Goal: Ask a question

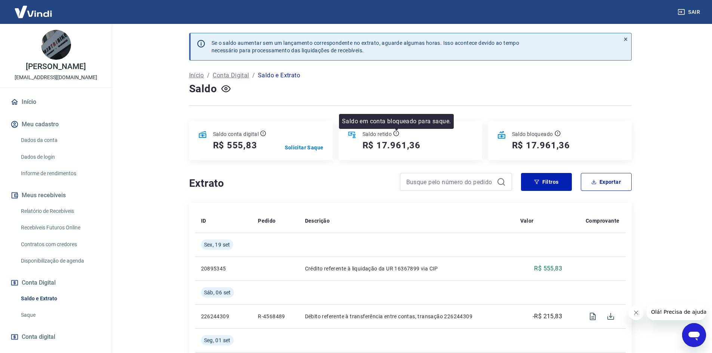
click at [398, 134] on icon at bounding box center [396, 133] width 6 height 6
click at [625, 39] on icon at bounding box center [625, 39] width 3 height 3
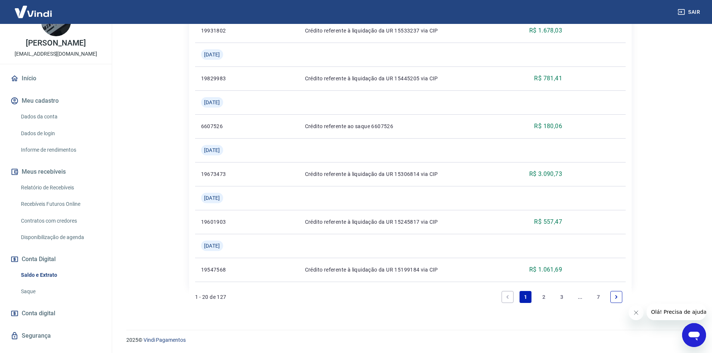
scroll to position [45, 0]
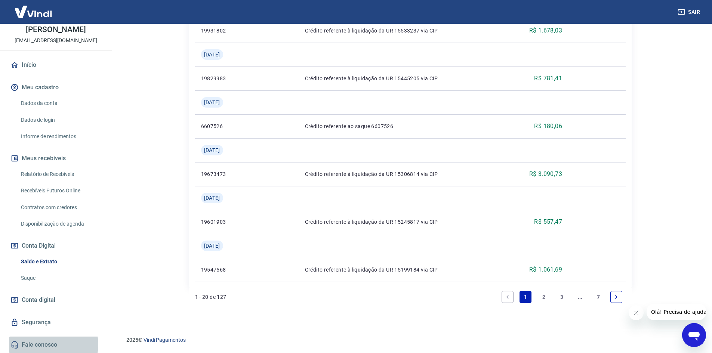
click at [50, 344] on link "Fale conosco" at bounding box center [56, 345] width 94 height 16
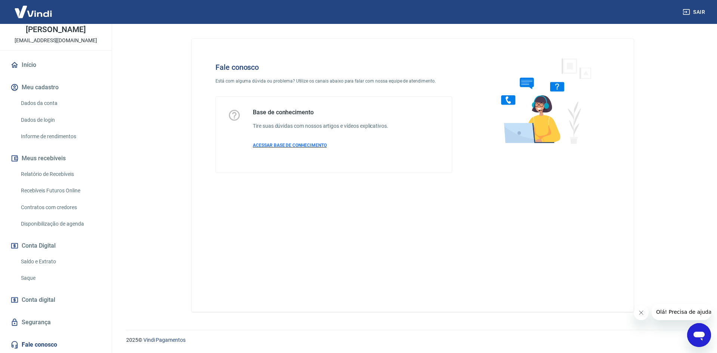
click at [281, 145] on span "ACESSAR BASE DE CONHECIMENTO" at bounding box center [290, 145] width 74 height 5
click at [701, 342] on div "Abrir janela de mensagens" at bounding box center [699, 335] width 22 height 22
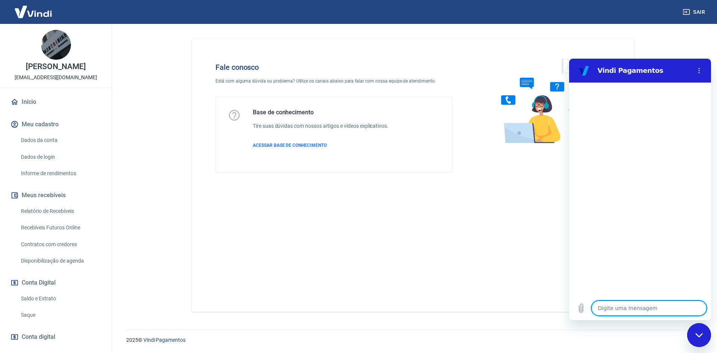
type textarea "o"
type textarea "x"
type textarea "ol"
type textarea "x"
type textarea "ola"
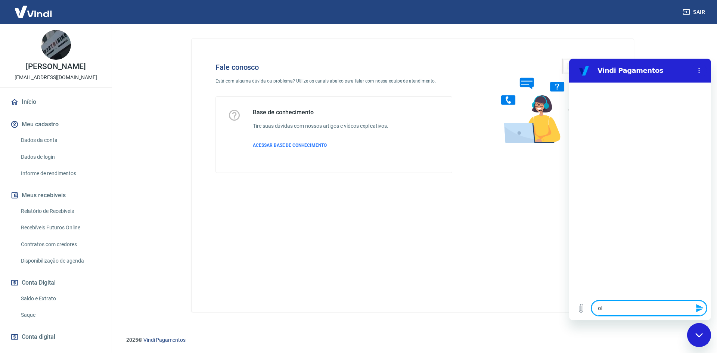
type textarea "x"
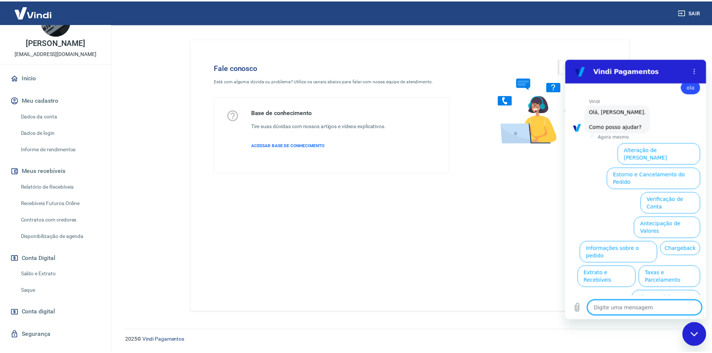
scroll to position [37, 0]
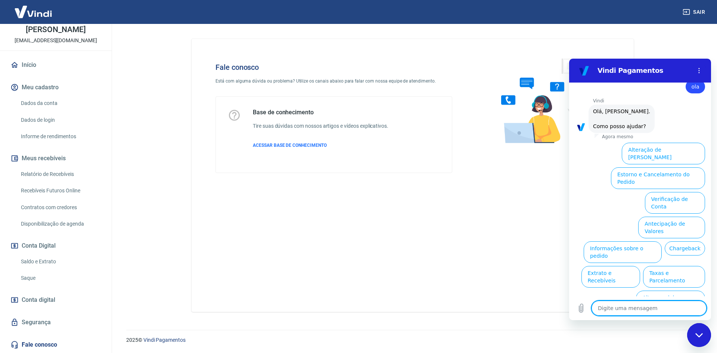
click at [30, 285] on link "Saque" at bounding box center [60, 278] width 85 height 15
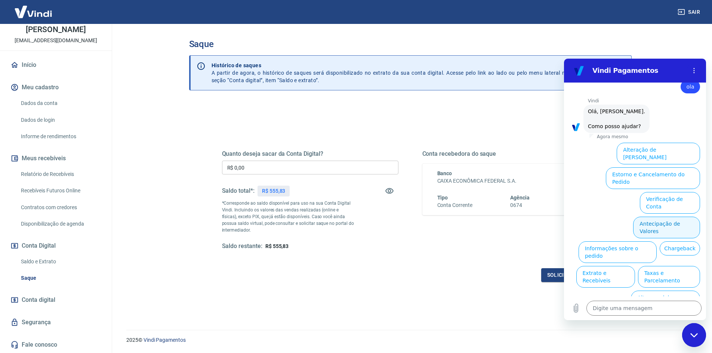
click at [653, 217] on button "Antecipação de Valores" at bounding box center [666, 228] width 67 height 22
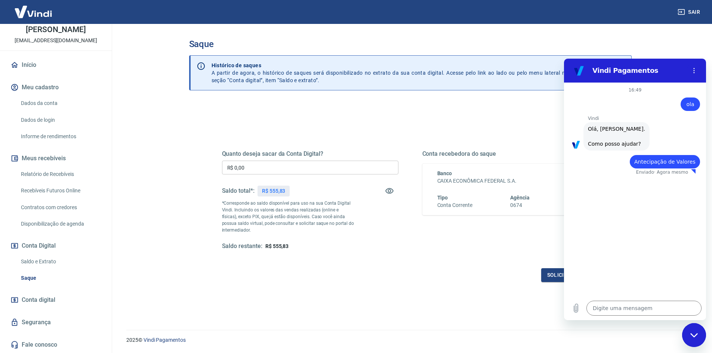
click at [440, 275] on div "Solicitar saque" at bounding box center [410, 275] width 377 height 14
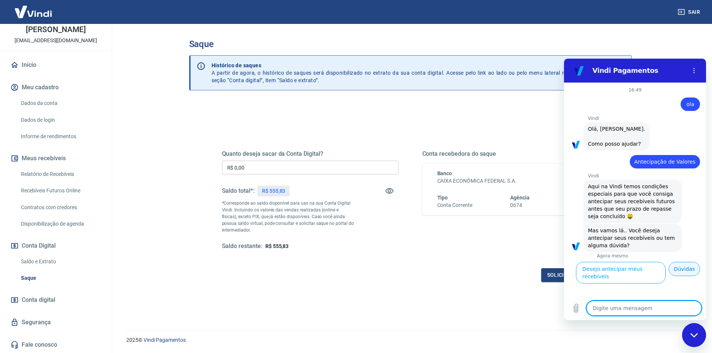
click at [689, 270] on button "Dúvidas" at bounding box center [683, 269] width 31 height 14
type textarea "x"
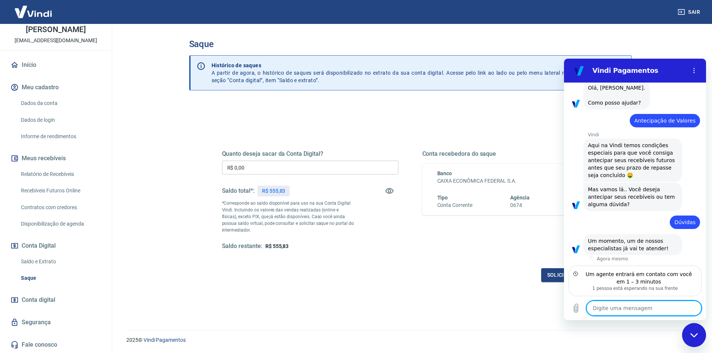
scroll to position [42, 0]
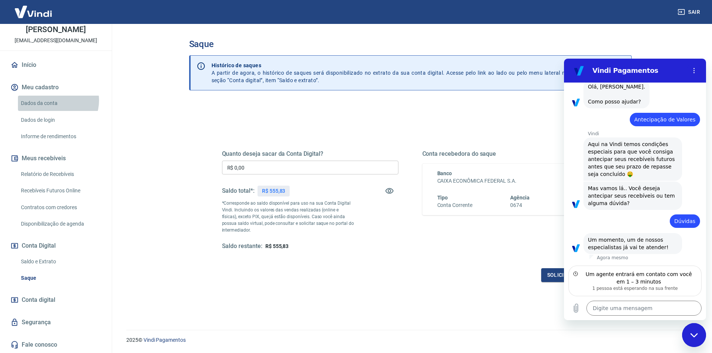
click at [56, 108] on link "Dados da conta" at bounding box center [60, 103] width 85 height 15
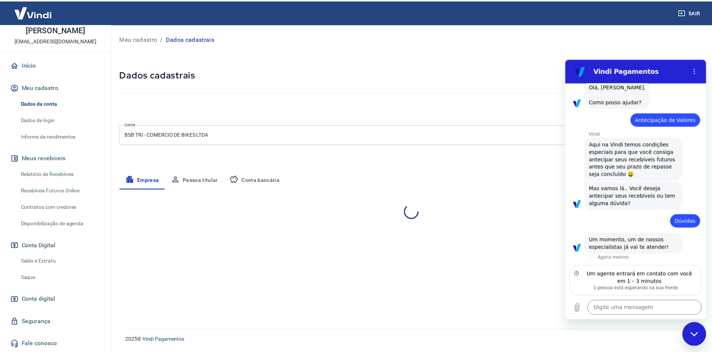
scroll to position [35, 0]
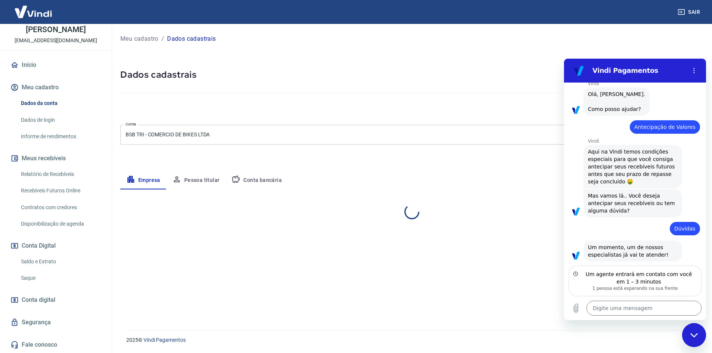
select select "DF"
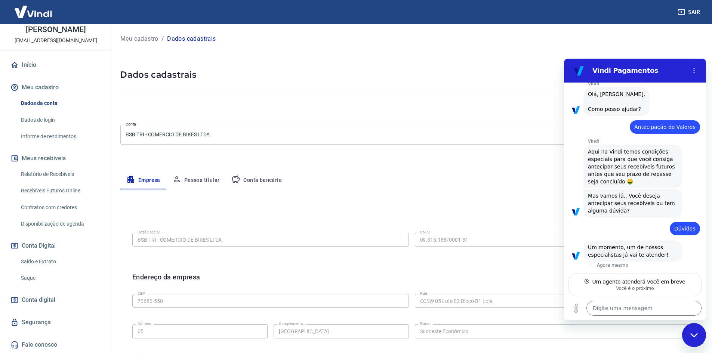
click at [67, 179] on link "Relatório de Recebíveis" at bounding box center [60, 174] width 85 height 15
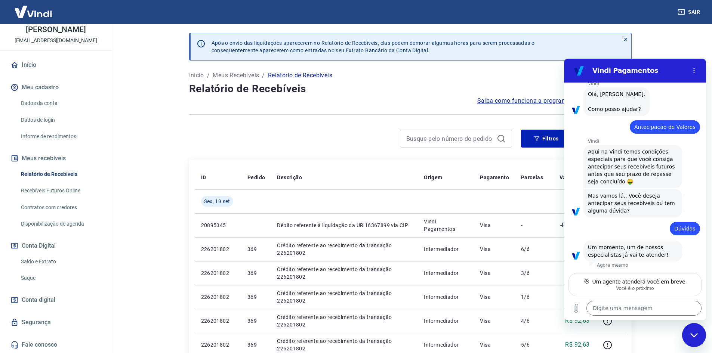
click at [627, 38] on icon at bounding box center [625, 39] width 3 height 3
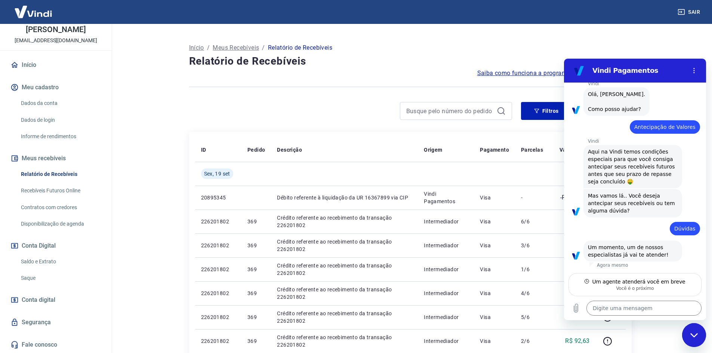
scroll to position [45, 0]
click at [49, 259] on link "Saldo e Extrato" at bounding box center [60, 261] width 85 height 15
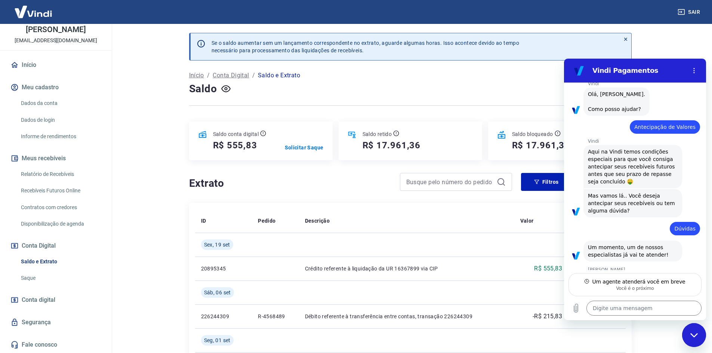
type textarea "x"
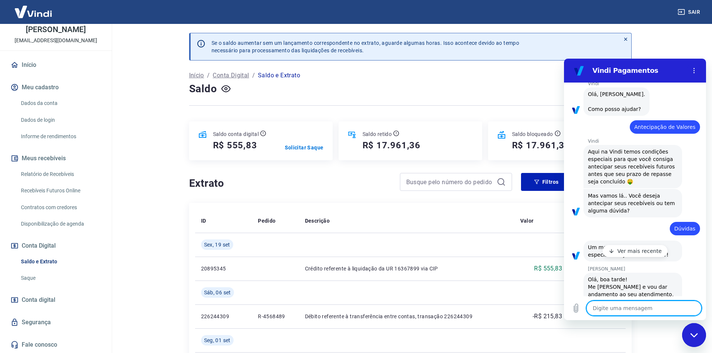
scroll to position [71, 0]
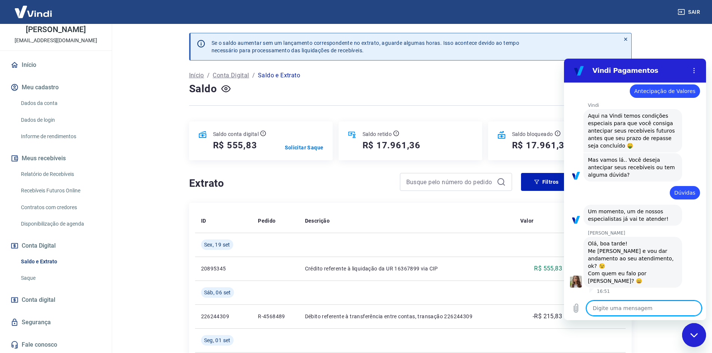
click at [640, 301] on textarea at bounding box center [643, 308] width 115 height 15
type textarea "B"
type textarea "x"
type textarea "Bo"
type textarea "x"
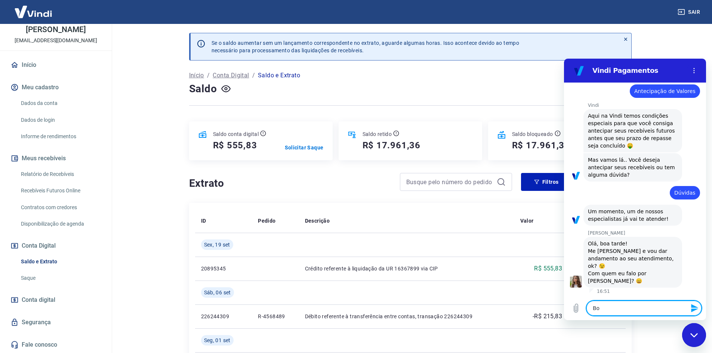
type textarea "Boa"
type textarea "x"
type textarea "Boa"
type textarea "x"
type textarea "Boa T"
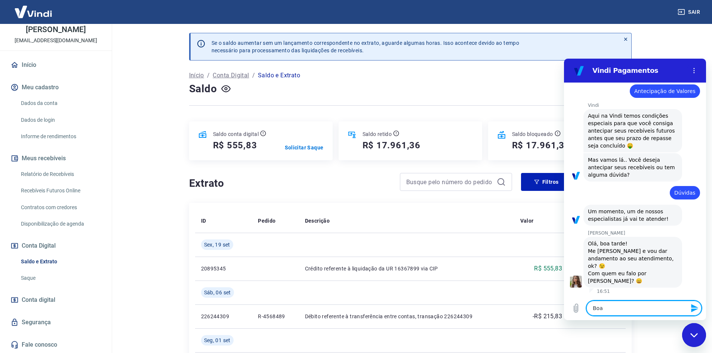
type textarea "x"
type textarea "Boa Ta"
type textarea "x"
type textarea "Boa Tar"
type textarea "x"
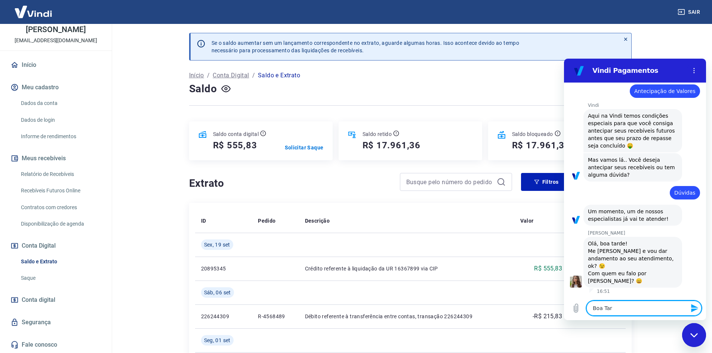
type textarea "Boa Tard"
type textarea "x"
type textarea "Boa Tarde"
type textarea "x"
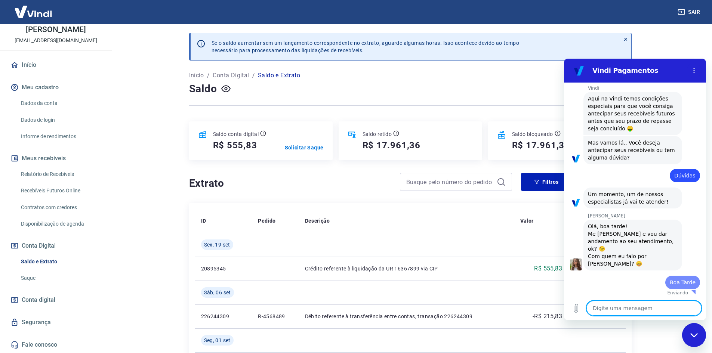
type textarea "x"
type textarea "V"
type textarea "x"
type textarea "Va"
type textarea "x"
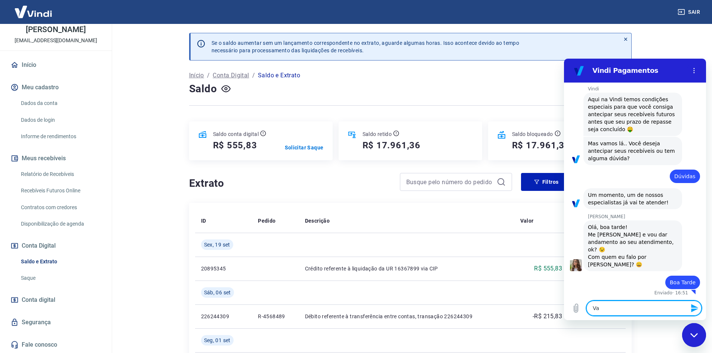
scroll to position [89, 0]
type textarea "Val"
type textarea "x"
type textarea "Vale"
type textarea "x"
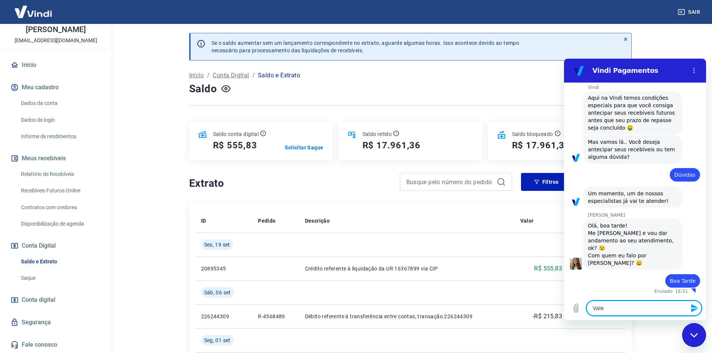
type textarea "Valer"
type textarea "x"
type textarea "Valeri"
type textarea "x"
type textarea "Valeria"
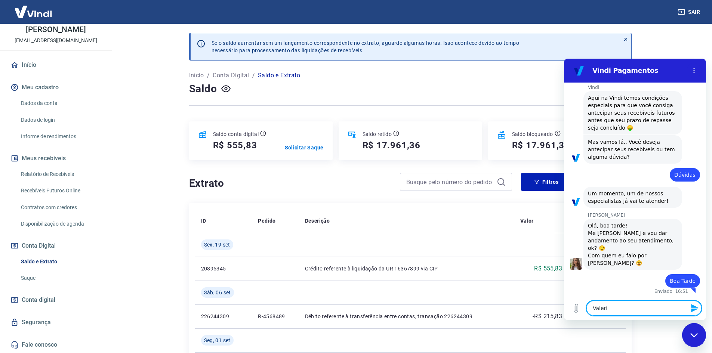
type textarea "x"
type textarea "Valeria"
type textarea "x"
type textarea "[PERSON_NAME]"
type textarea "x"
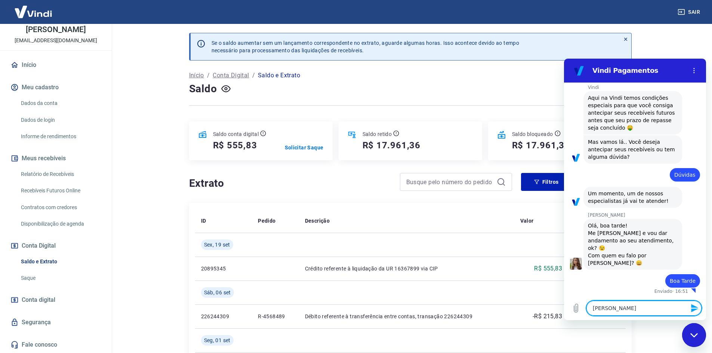
type textarea "[PERSON_NAME]"
type textarea "x"
type textarea "[PERSON_NAME]"
type textarea "x"
type textarea "[PERSON_NAME]"
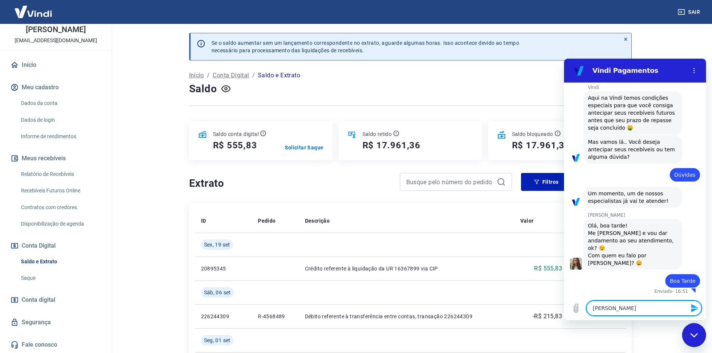
type textarea "x"
type textarea "[PERSON_NAME]"
type textarea "x"
type textarea "[PERSON_NAME]"
type textarea "x"
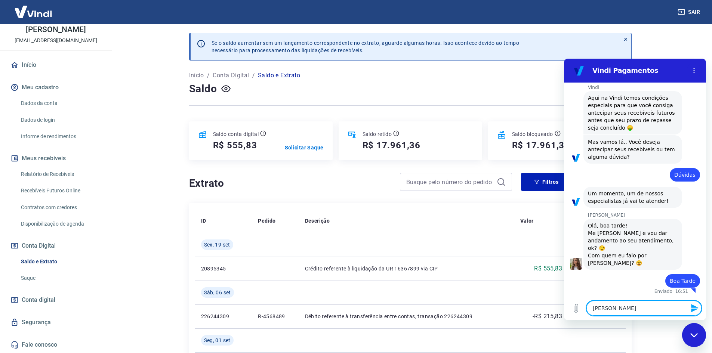
type textarea "[PERSON_NAME]"
type textarea "x"
type textarea "[PERSON_NAME]"
type textarea "x"
type textarea "[PERSON_NAME]"
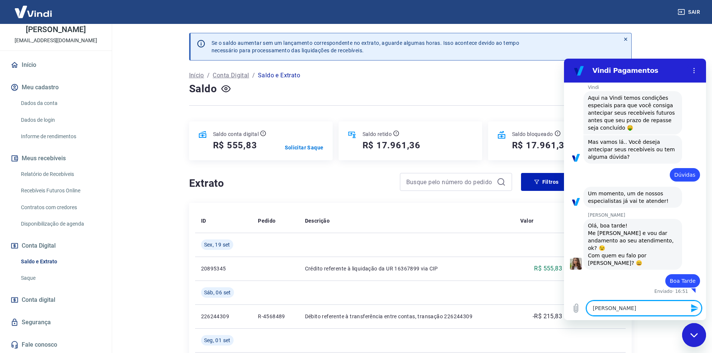
type textarea "x"
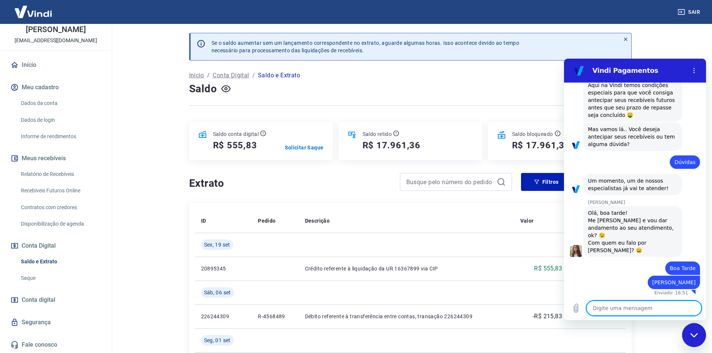
scroll to position [103, 0]
type textarea "E"
type textarea "x"
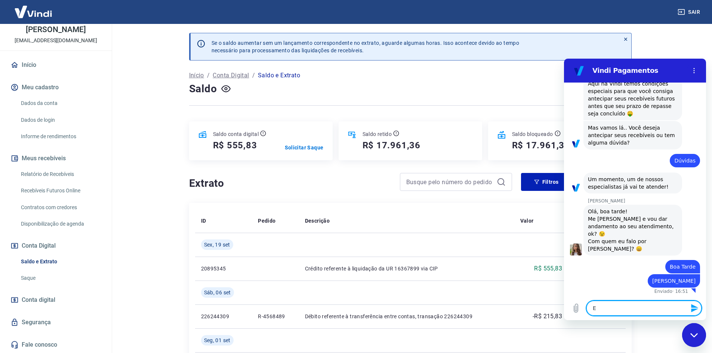
type textarea "Es"
type textarea "x"
type textarea "Est"
type textarea "x"
type textarea "Esto"
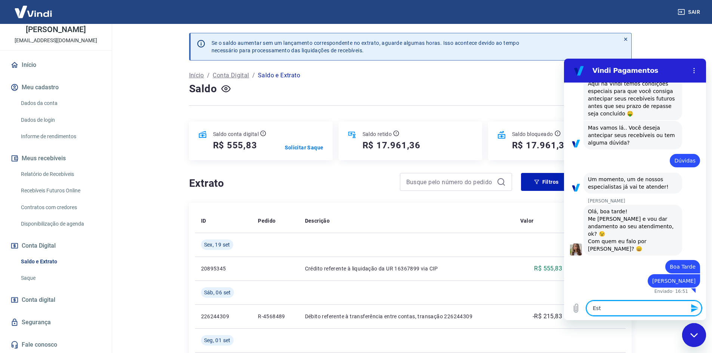
type textarea "x"
type textarea "Estou"
type textarea "x"
type textarea "Estou"
type textarea "x"
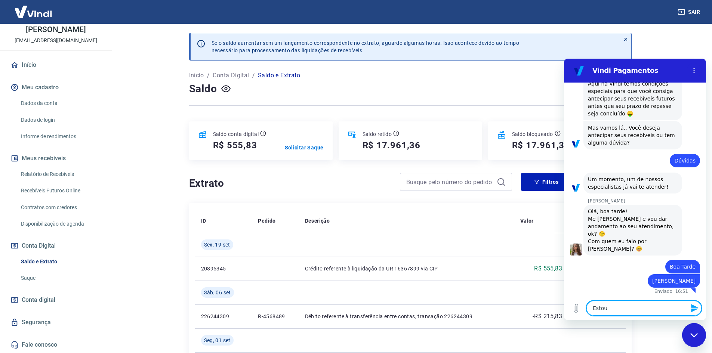
type textarea "Estou c"
type textarea "x"
type textarea "Estou co"
type textarea "x"
type textarea "Estou com"
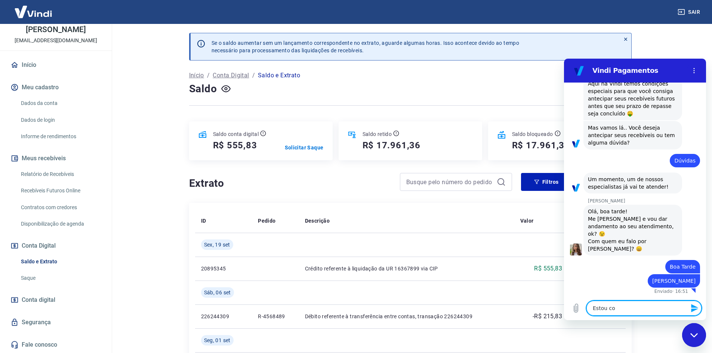
type textarea "x"
type textarea "Estou com"
type textarea "x"
type textarea "Estou com u"
type textarea "x"
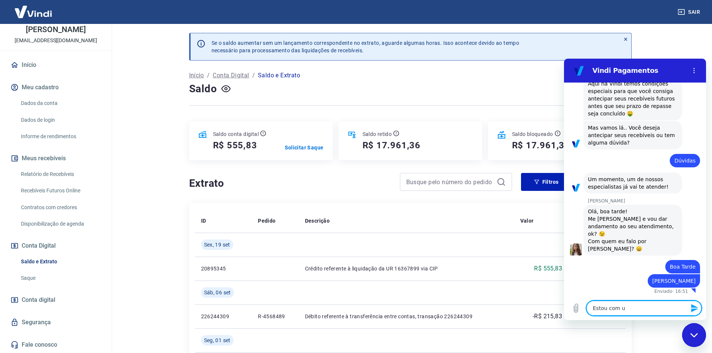
type textarea "Estou com um"
type textarea "x"
type textarea "Estou com uma"
type textarea "x"
type textarea "Estou com uma"
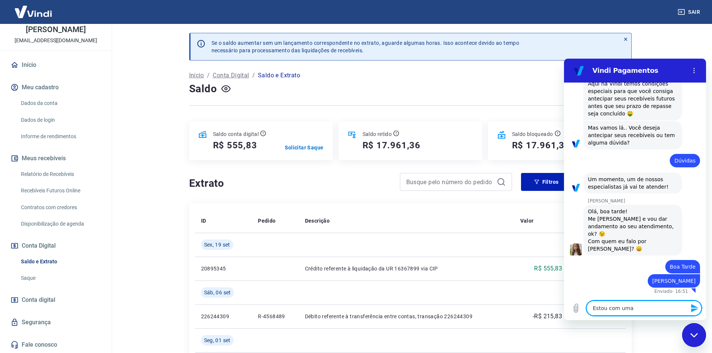
type textarea "x"
type textarea "Estou com uma d"
type textarea "x"
type textarea "Estou com uma du"
type textarea "x"
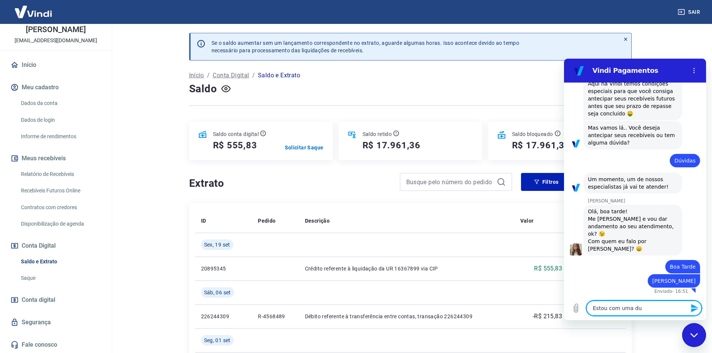
type textarea "Estou com uma duv"
type textarea "x"
type textarea "Estou com uma duvi"
type textarea "x"
type textarea "Estou com uma duvid"
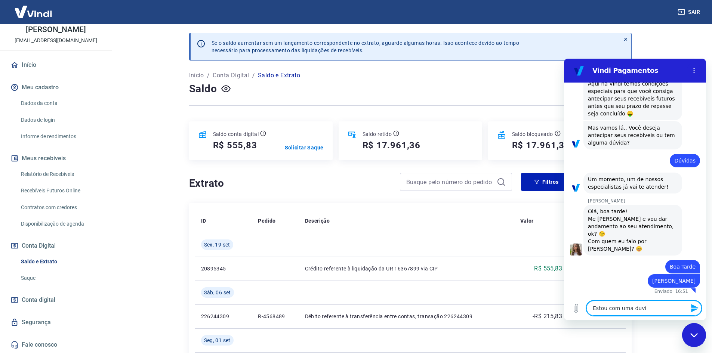
type textarea "x"
type textarea "Estou com uma duvida"
type textarea "x"
type textarea "Estou com uma duvida"
type textarea "x"
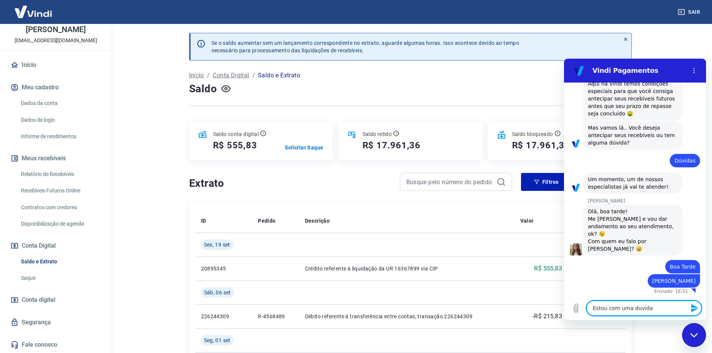
type textarea "Estou com uma duvida e"
type textarea "x"
type textarea "Estou com uma duvida em"
type textarea "x"
type textarea "Estou com uma duvida em"
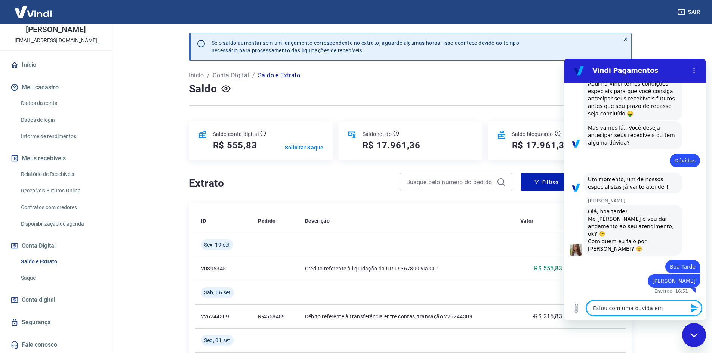
type textarea "x"
type textarea "Estou com uma duvida em m"
type textarea "x"
type textarea "Estou com uma duvida em me"
type textarea "x"
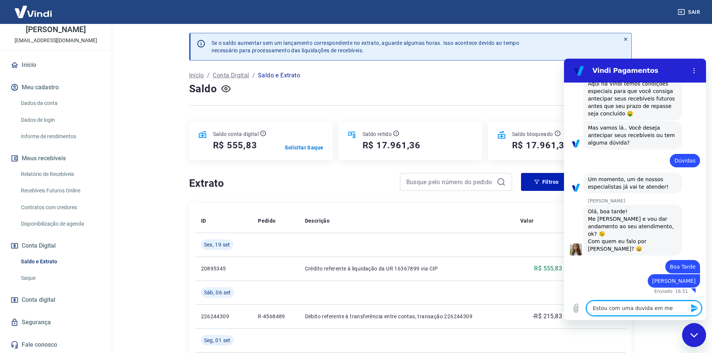
type textarea "Estou com uma duvida em meu"
type textarea "x"
type textarea "Estou com uma duvida em meu"
type textarea "x"
type textarea "Estou com uma duvida em meu s"
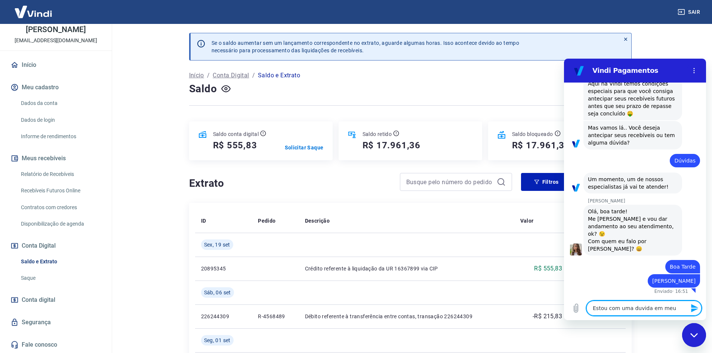
type textarea "x"
type textarea "Estou com uma duvida em meu sa"
type textarea "x"
type textarea "Estou com uma duvida em meu sal"
type textarea "x"
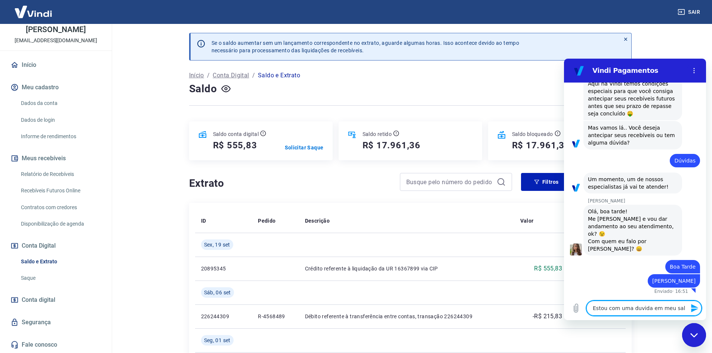
type textarea "Estou com uma duvida em meu sald"
type textarea "x"
type textarea "Estou com uma duvida em meu saldo"
type textarea "x"
type textarea "Estou com uma duvida em meu saldo"
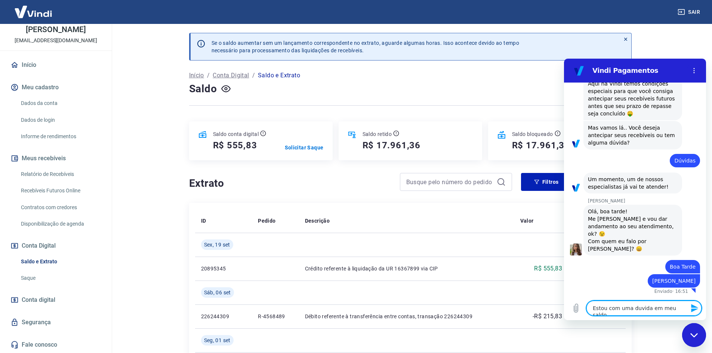
type textarea "x"
type textarea "Estou com uma duvida em meu saldo n"
type textarea "x"
type textarea "Estou com uma duvida em meu saldo na"
type textarea "x"
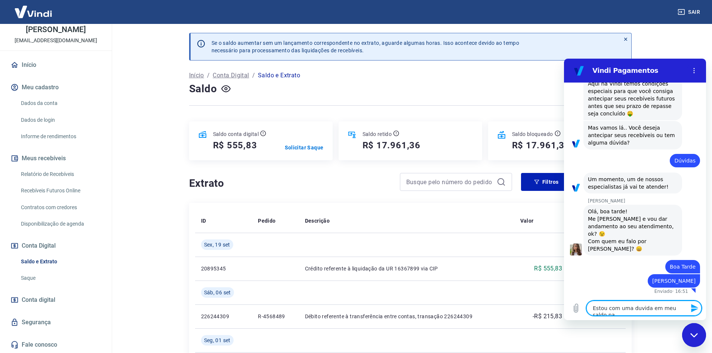
type textarea "Estou com uma duvida em meu saldo na"
type textarea "x"
type textarea "Estou com uma duvida em meu saldo na c"
type textarea "x"
type textarea "Estou com uma duvida em meu saldo na co"
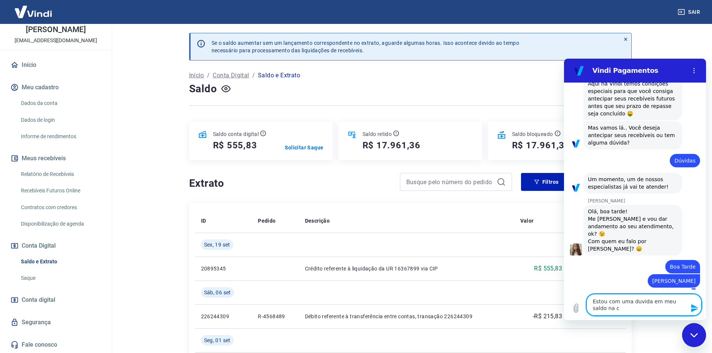
type textarea "x"
type textarea "Estou com uma duvida em meu saldo na con"
type textarea "x"
type textarea "Estou com uma duvida em meu saldo na cont"
type textarea "x"
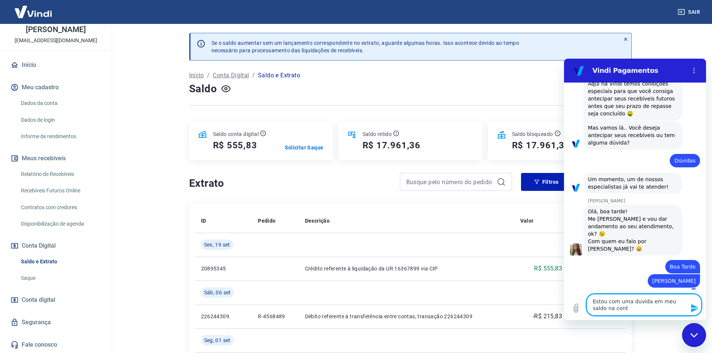
type textarea "Estou com uma duvida em meu saldo na conta"
type textarea "x"
type textarea "Estou com uma duvida em meu saldo na conta"
type textarea "x"
type textarea "Estou com uma duvida em meu saldo na conta V"
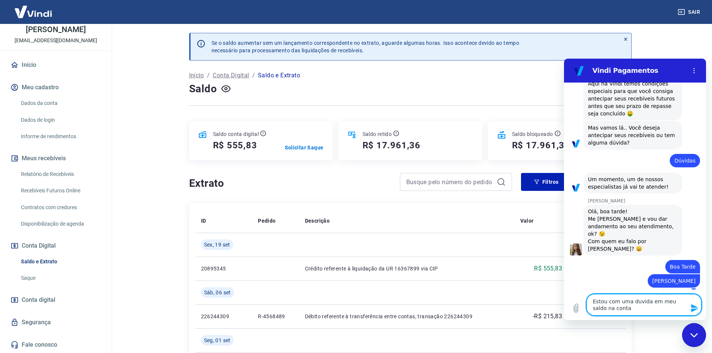
type textarea "x"
type textarea "Estou com uma duvida em meu saldo na conta Vi"
type textarea "x"
type textarea "Estou com uma duvida em meu saldo na conta Vin"
type textarea "x"
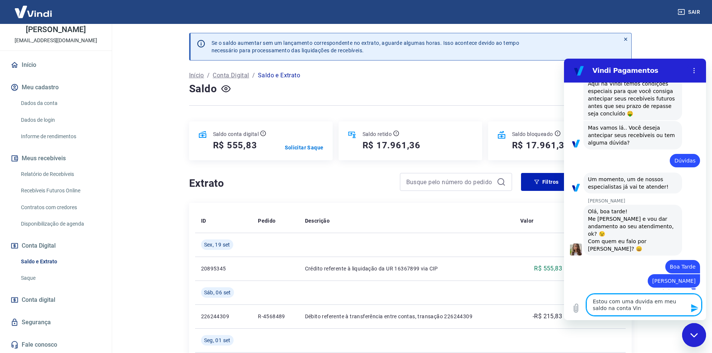
type textarea "Estou com uma duvida em meu saldo na conta Vind"
type textarea "x"
type textarea "Estou com uma duvida em meu saldo na conta Vindi"
type textarea "x"
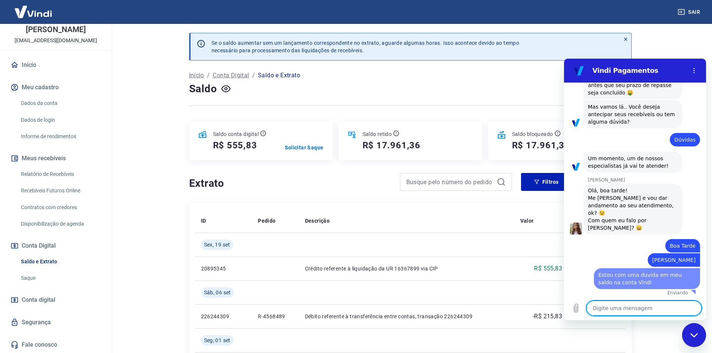
type textarea "x"
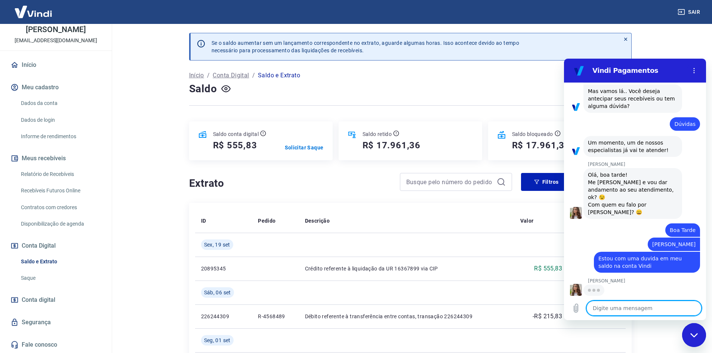
scroll to position [139, 0]
type textarea "q"
type textarea "x"
type textarea "qu"
type textarea "x"
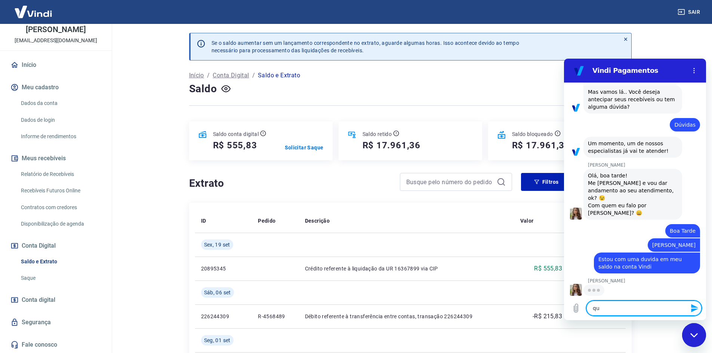
type textarea "qua"
type textarea "x"
type textarea "qual"
type textarea "x"
type textarea "qual"
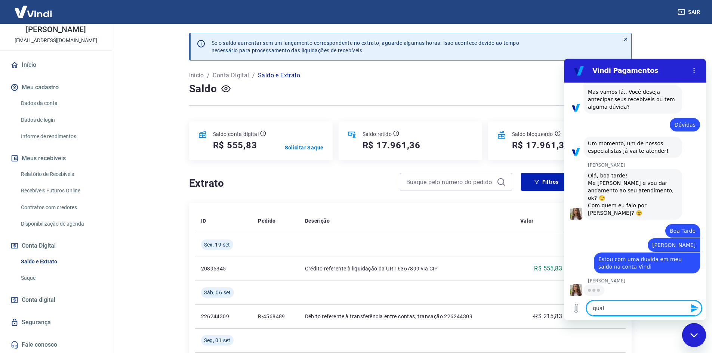
type textarea "x"
type textarea "qual s"
type textarea "x"
type textarea "qual se"
type textarea "x"
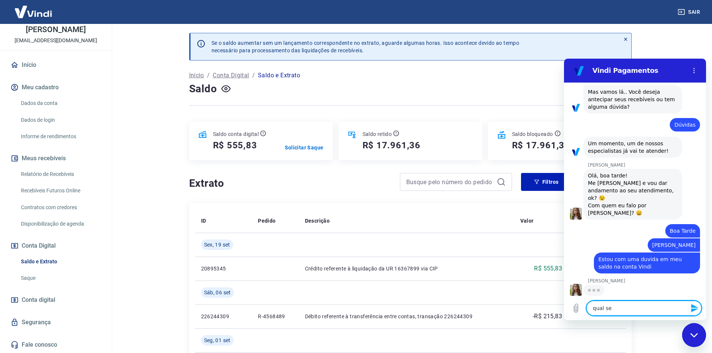
type textarea "qual ser"
type textarea "x"
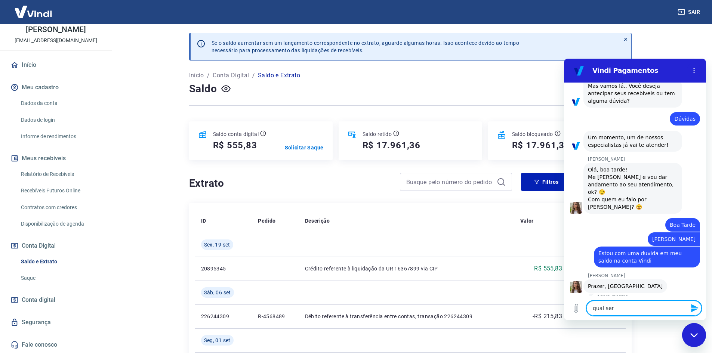
type textarea "qual seri"
type textarea "x"
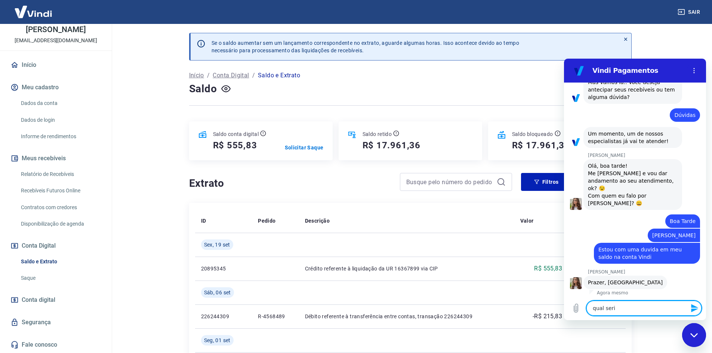
type textarea "qual seria"
type textarea "x"
type textarea "qual seria"
type textarea "x"
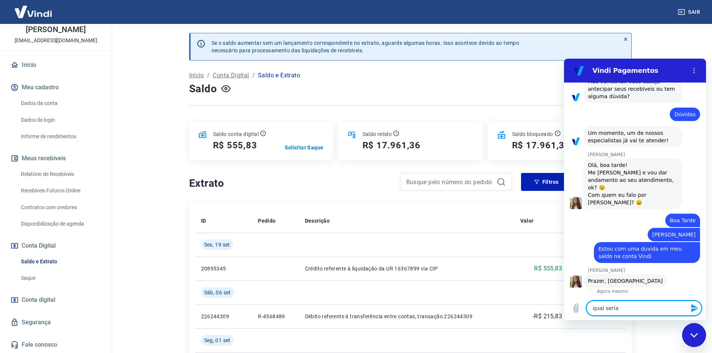
type textarea "qual seria o"
type textarea "x"
type textarea "qual seria o"
type textarea "x"
type textarea "qual seria o s"
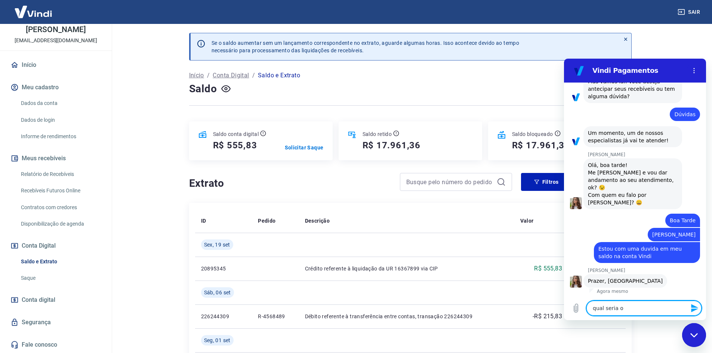
type textarea "x"
type textarea "qual seria o sa"
type textarea "x"
type textarea "qual seria o sal"
type textarea "x"
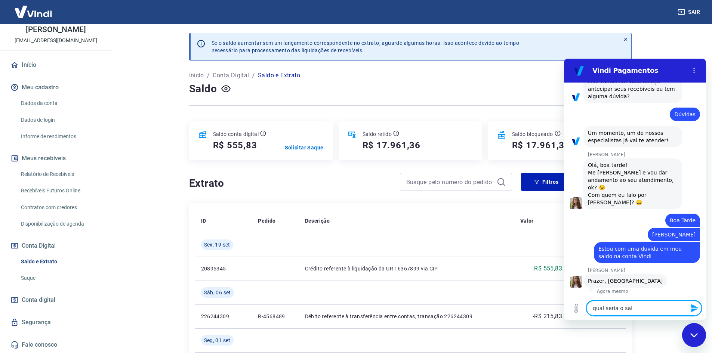
type textarea "qual seria o sald"
type textarea "x"
type textarea "qual seria o saldo"
type textarea "x"
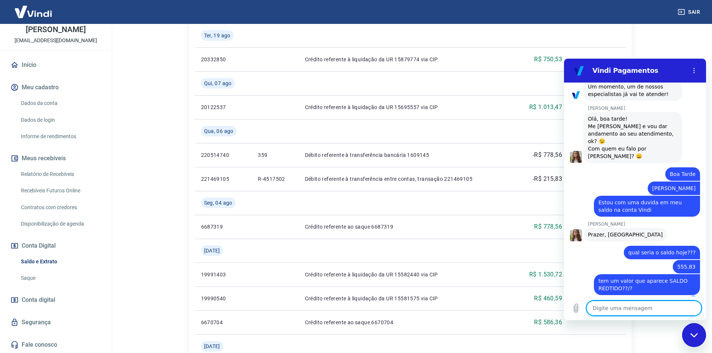
scroll to position [203, 0]
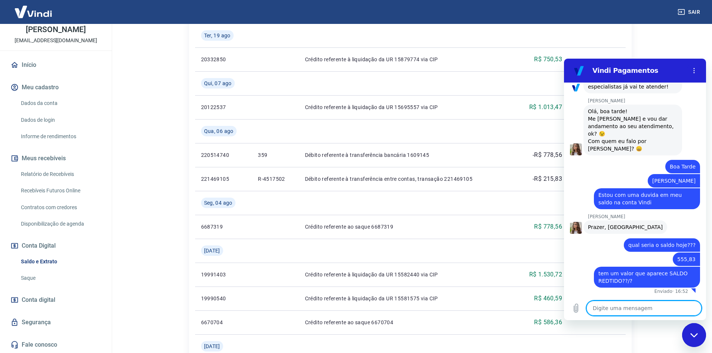
click at [608, 307] on textarea at bounding box center [643, 308] width 115 height 15
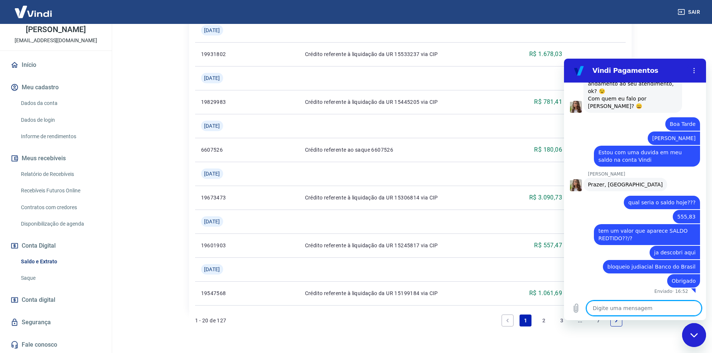
scroll to position [836, 0]
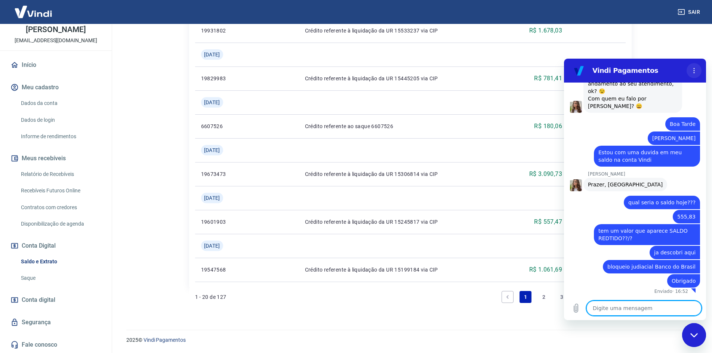
click at [693, 71] on circle "Menu de opções" at bounding box center [693, 70] width 1 height 1
